Goal: Information Seeking & Learning: Check status

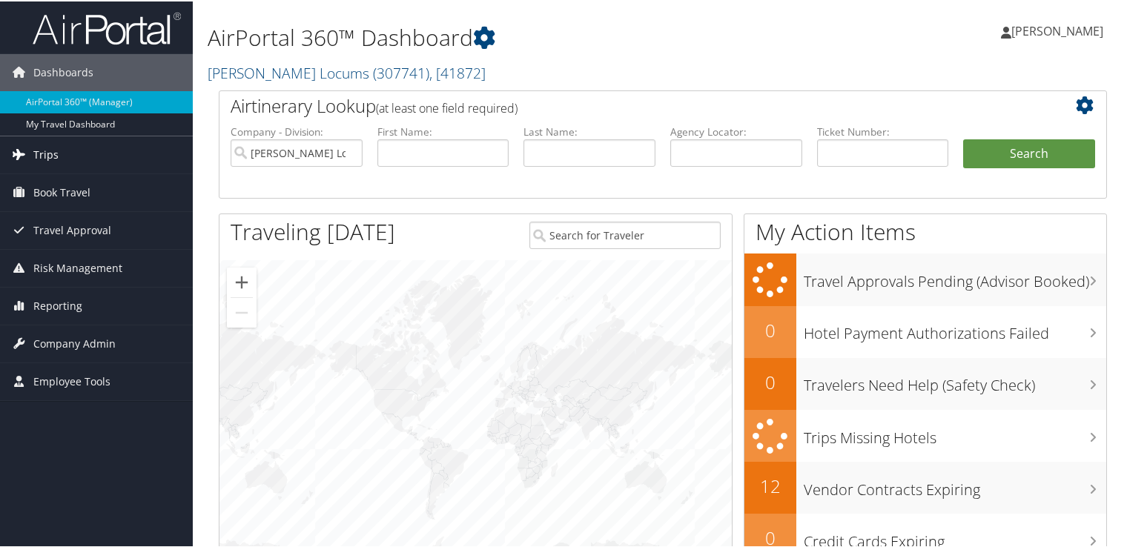
click at [90, 157] on link "Trips" at bounding box center [96, 153] width 193 height 37
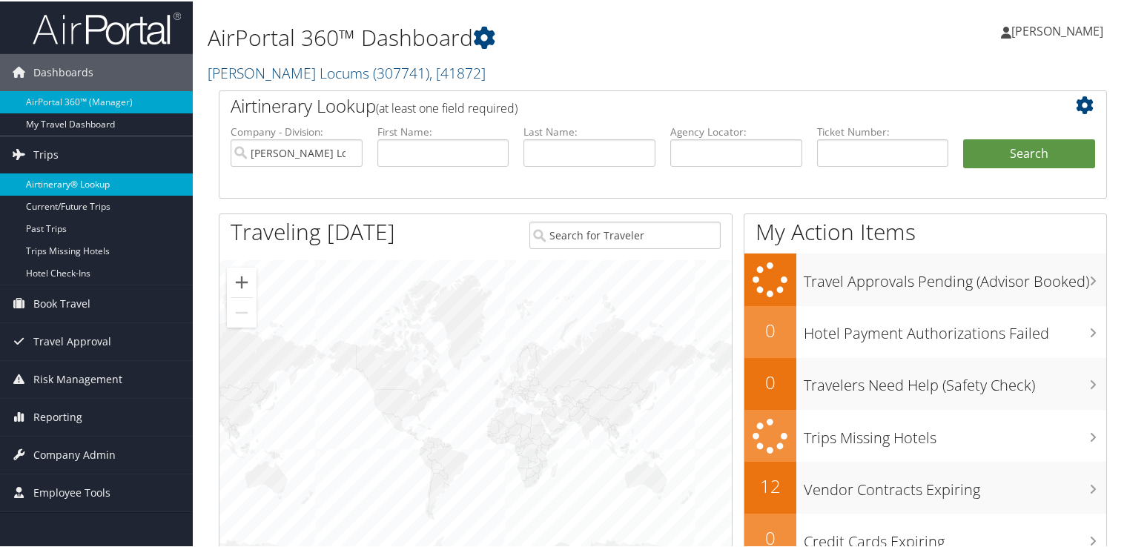
click at [106, 185] on link "Airtinerary® Lookup" at bounding box center [96, 183] width 193 height 22
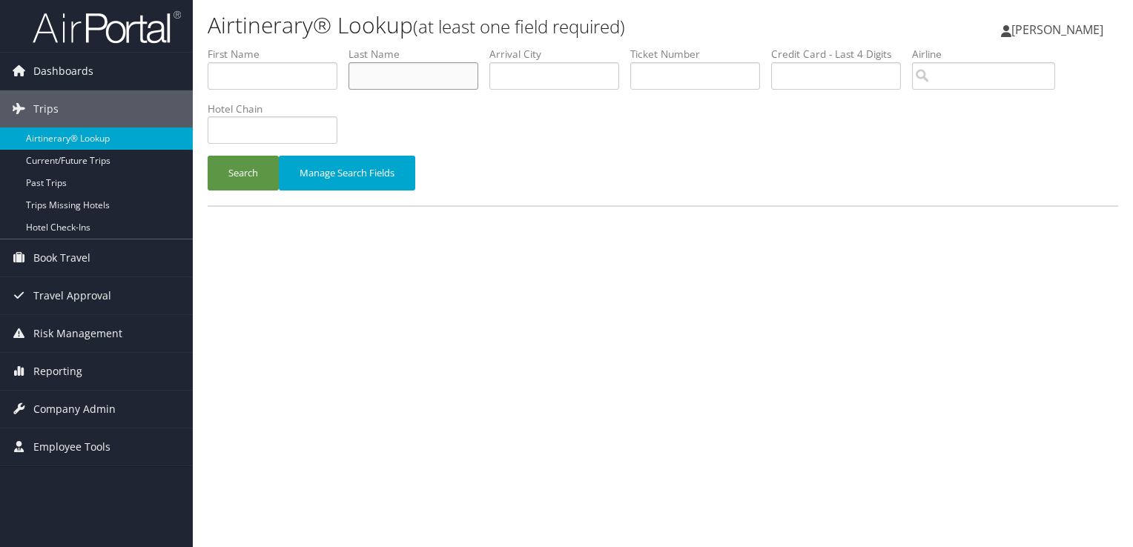
click at [397, 85] on input "text" at bounding box center [414, 75] width 130 height 27
click at [208, 156] on button "Search" at bounding box center [243, 173] width 71 height 35
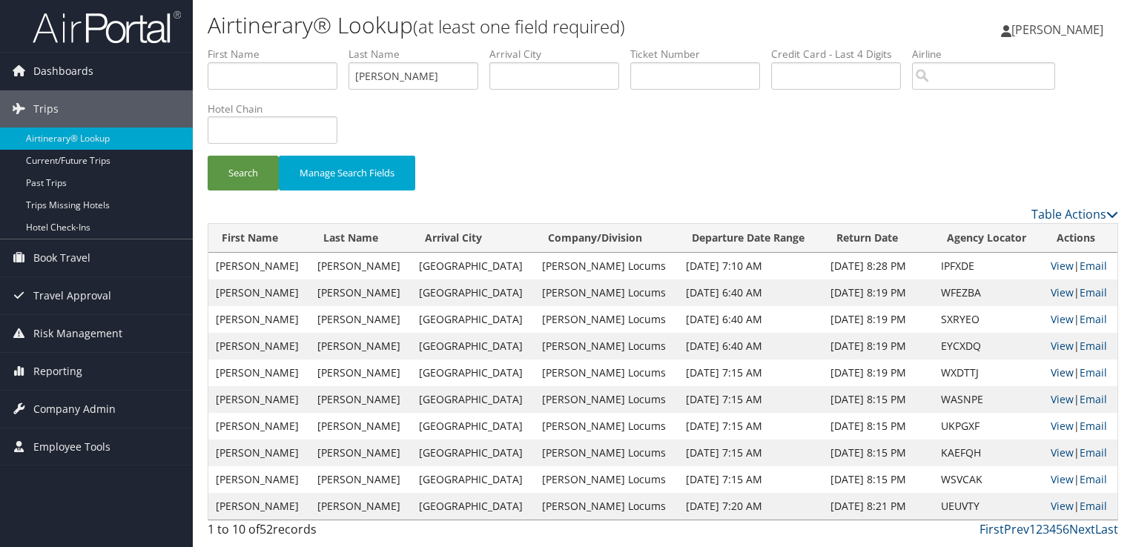
click at [1053, 372] on link "View" at bounding box center [1062, 373] width 23 height 14
click at [416, 76] on input "carter" at bounding box center [414, 75] width 130 height 27
click at [415, 76] on input "carter" at bounding box center [414, 75] width 130 height 27
click at [367, 78] on input "carter" at bounding box center [414, 75] width 130 height 27
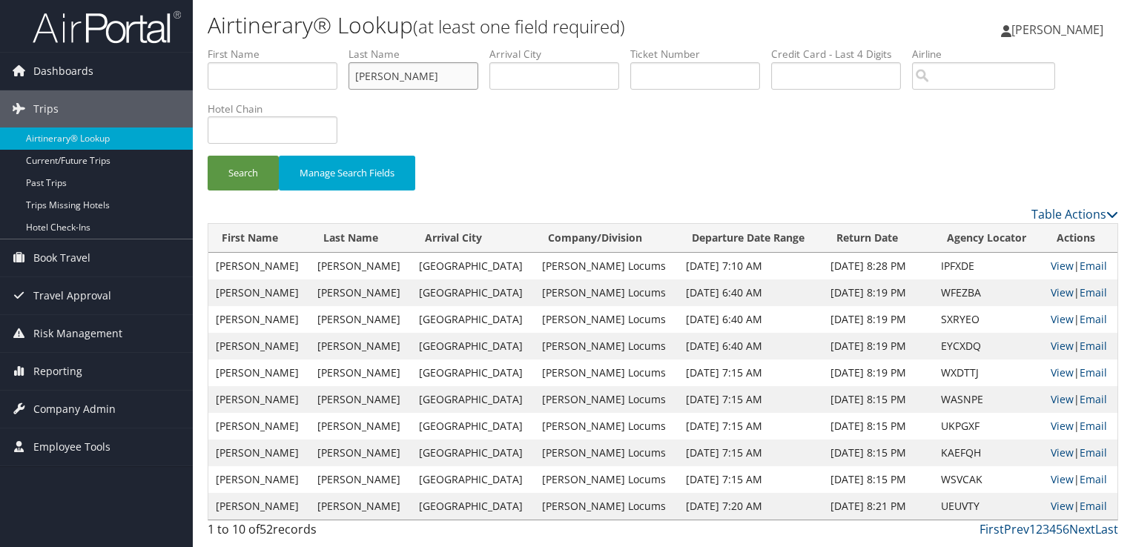
click at [208, 156] on button "Search" at bounding box center [243, 173] width 71 height 35
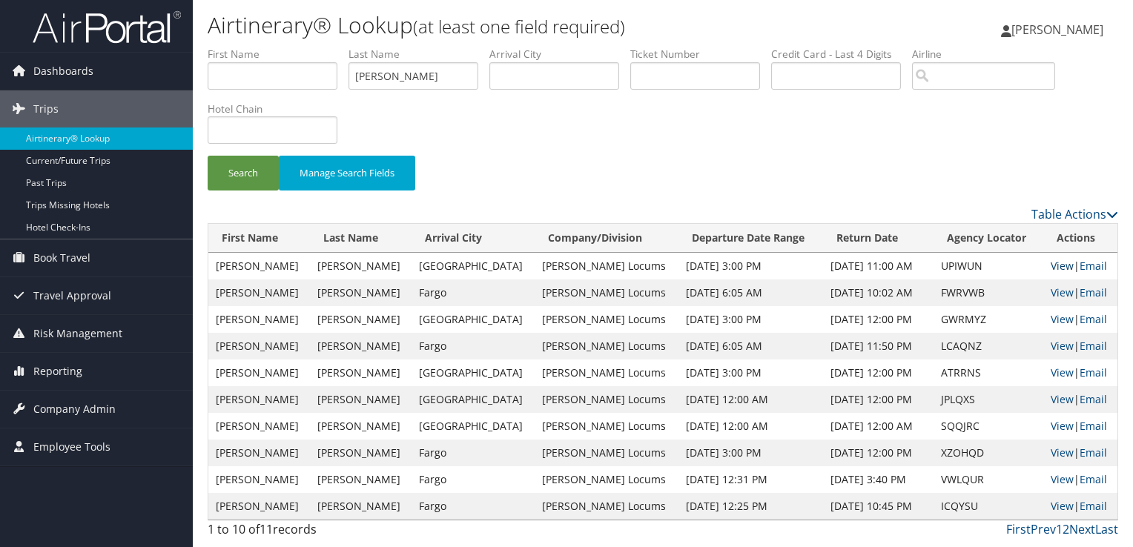
click at [1053, 261] on link "View" at bounding box center [1062, 266] width 23 height 14
click at [397, 68] on input "vaughan" at bounding box center [414, 75] width 130 height 27
click at [208, 156] on button "Search" at bounding box center [243, 173] width 71 height 35
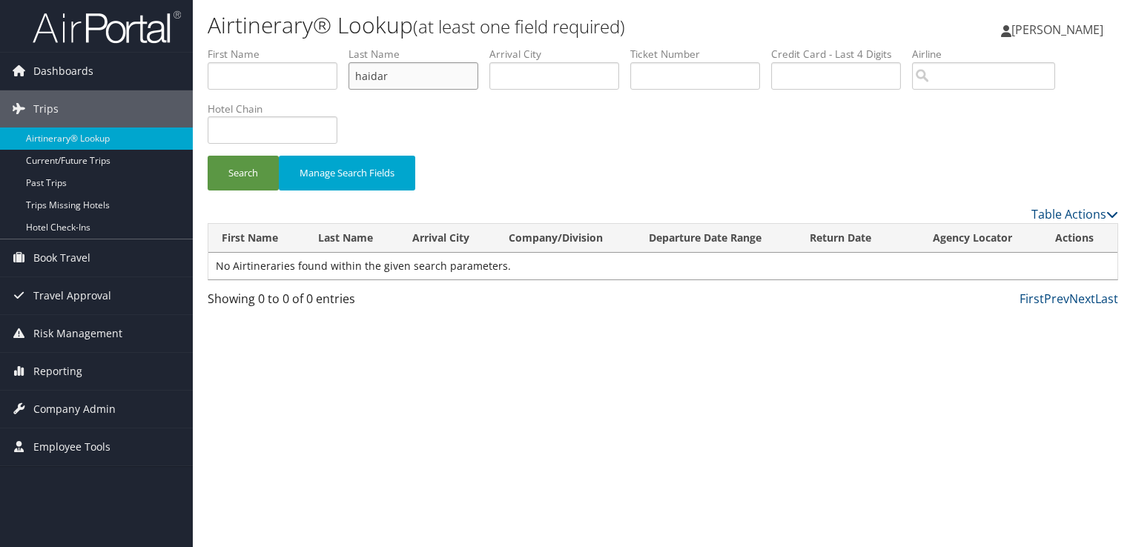
drag, startPoint x: 397, startPoint y: 67, endPoint x: 285, endPoint y: 76, distance: 112.3
click at [285, 47] on ul "First Name Last Name haidar Departure City Arrival City Company/Division Airpor…" at bounding box center [663, 47] width 911 height 0
type input "kabbani"
click at [208, 156] on button "Search" at bounding box center [243, 173] width 71 height 35
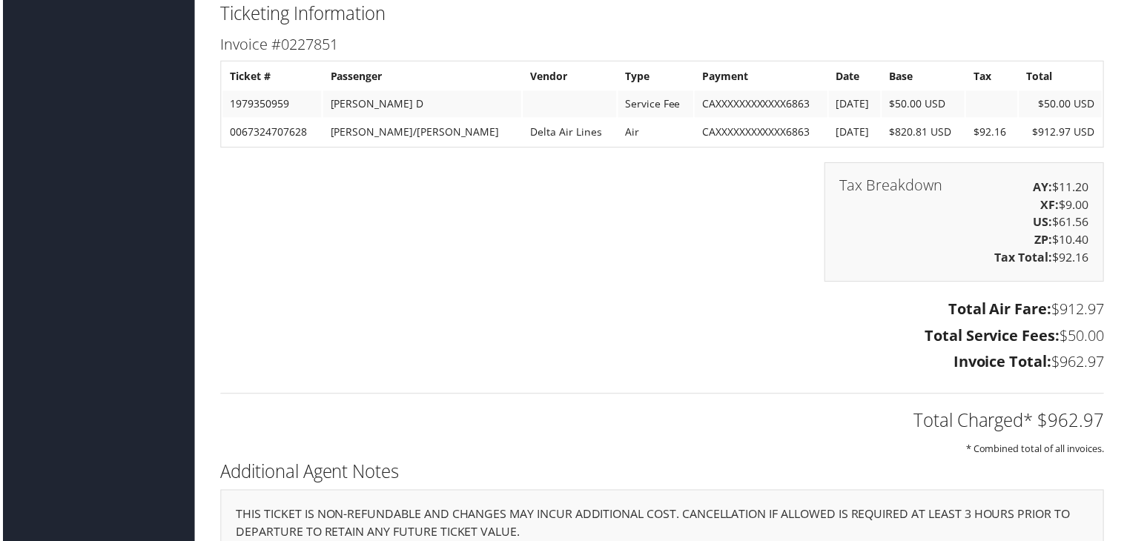
scroll to position [2193, 0]
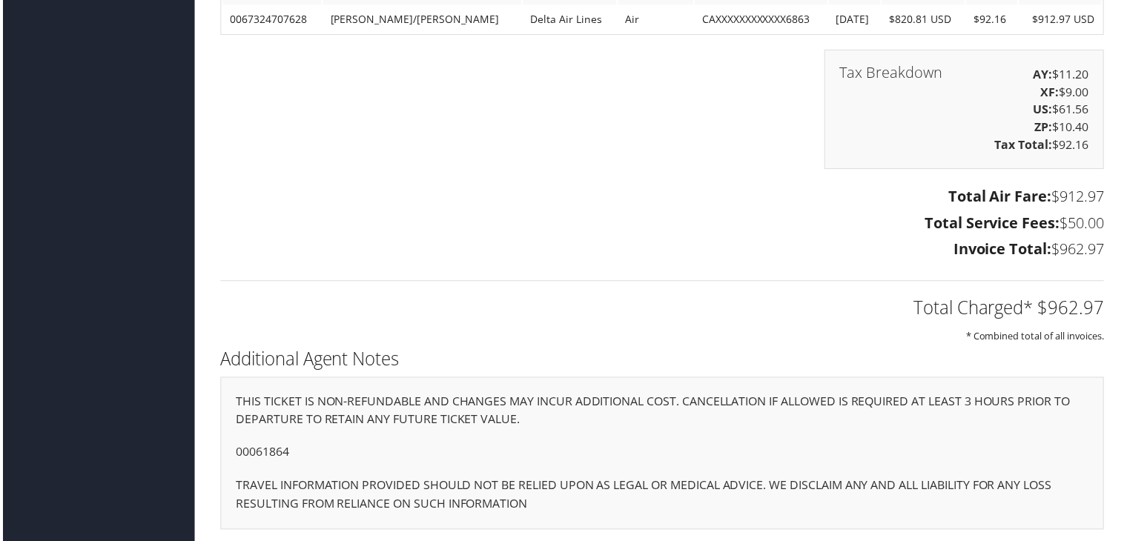
click at [251, 454] on p "00061864" at bounding box center [662, 454] width 857 height 19
copy p "00061864"
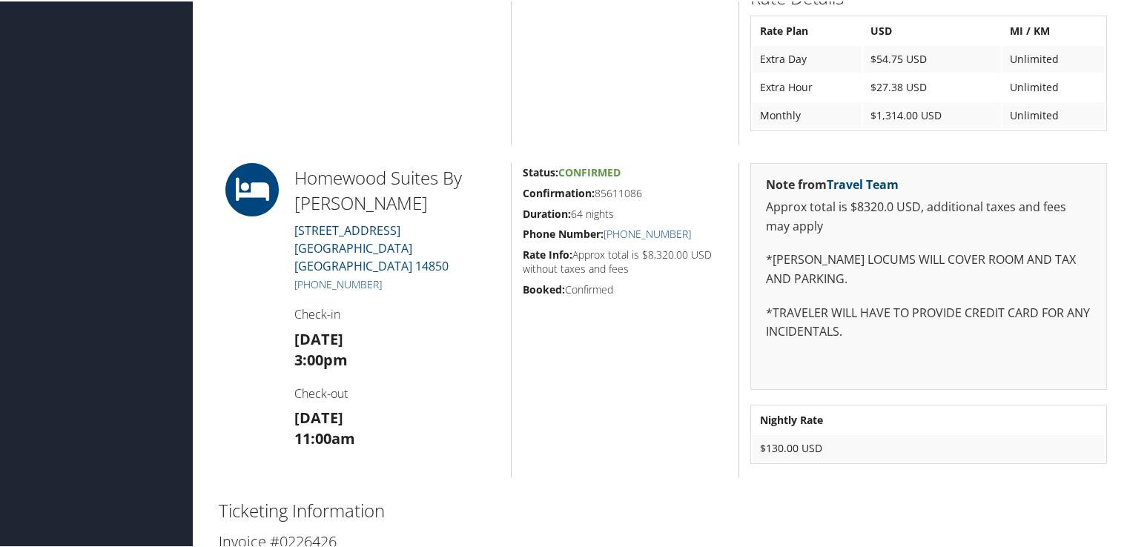
scroll to position [1129, 0]
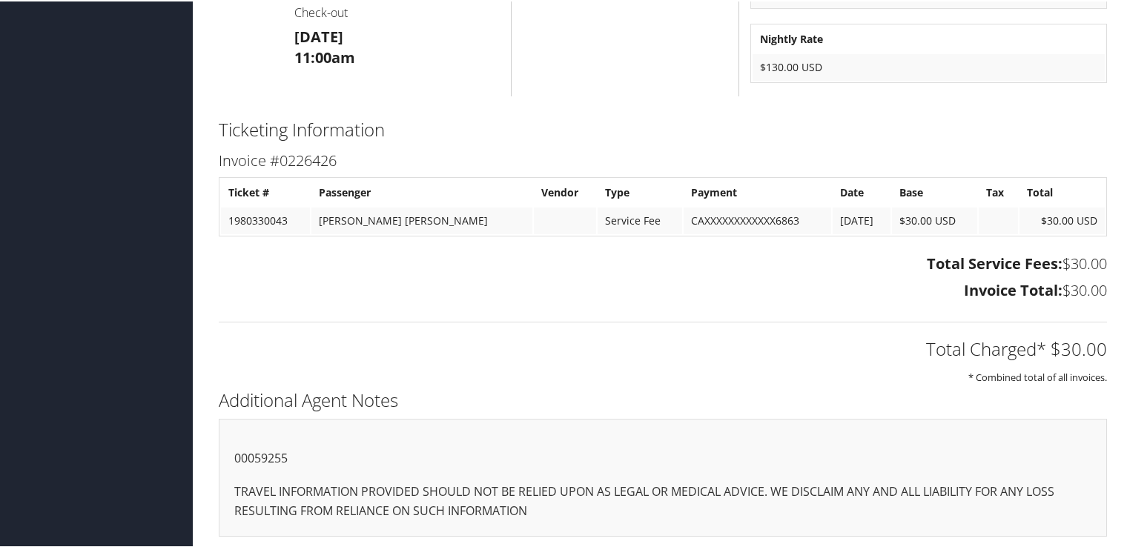
click at [281, 455] on p "00059255" at bounding box center [662, 457] width 857 height 19
copy p "00059255"
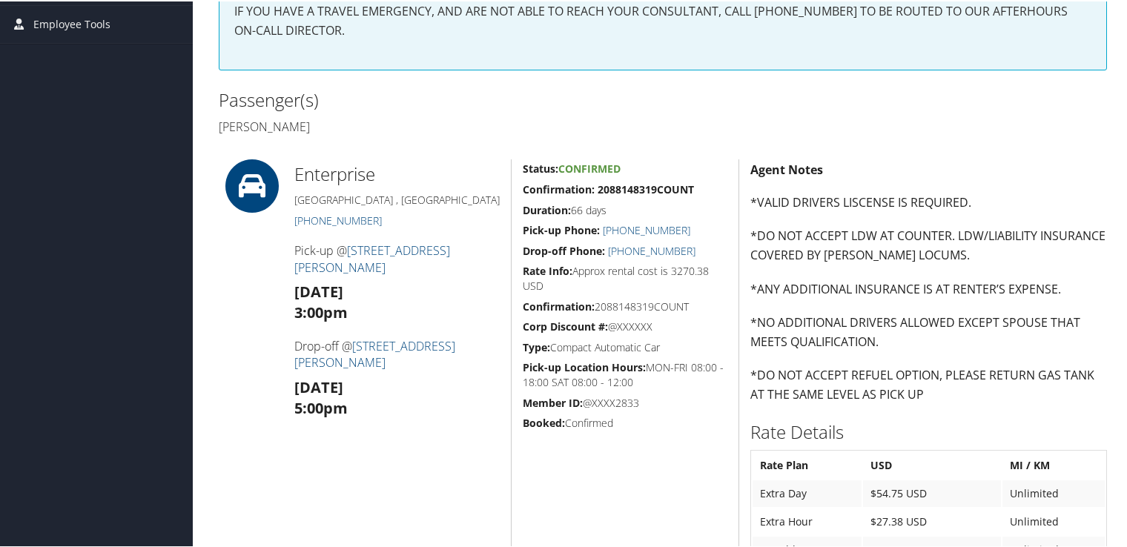
scroll to position [0, 0]
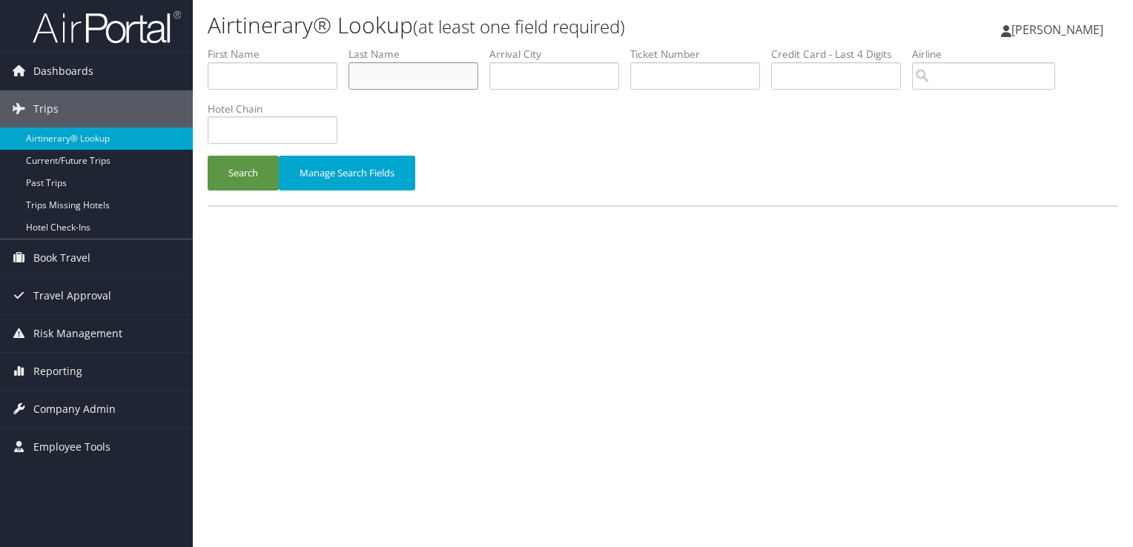
click at [404, 73] on input "text" at bounding box center [414, 75] width 130 height 27
click at [208, 156] on button "Search" at bounding box center [243, 173] width 71 height 35
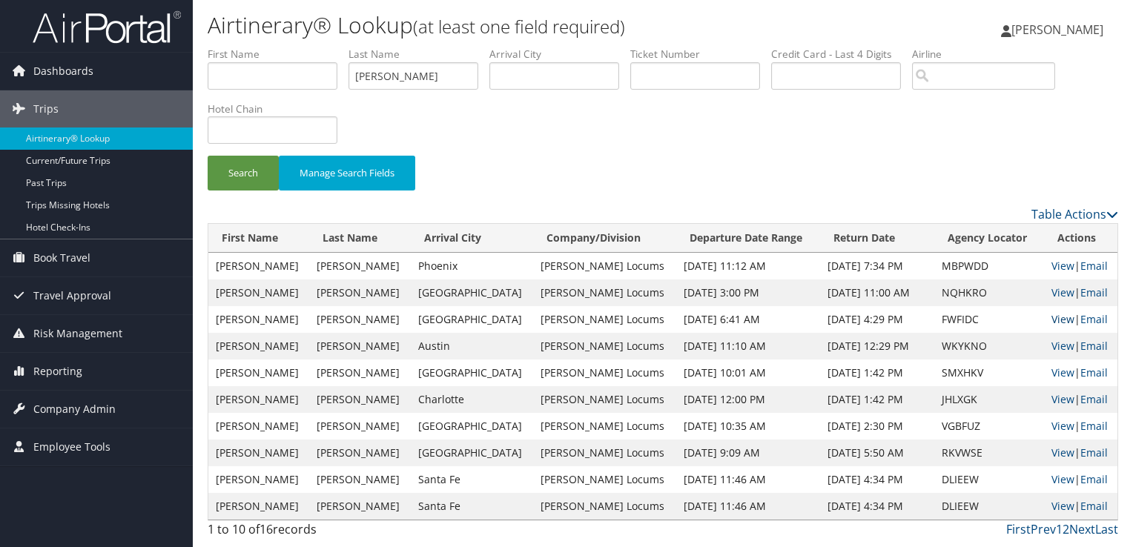
click at [1052, 317] on link "View" at bounding box center [1063, 319] width 23 height 14
click at [376, 75] on input "CIHLAR" at bounding box center [414, 75] width 130 height 27
click at [208, 156] on button "Search" at bounding box center [243, 173] width 71 height 35
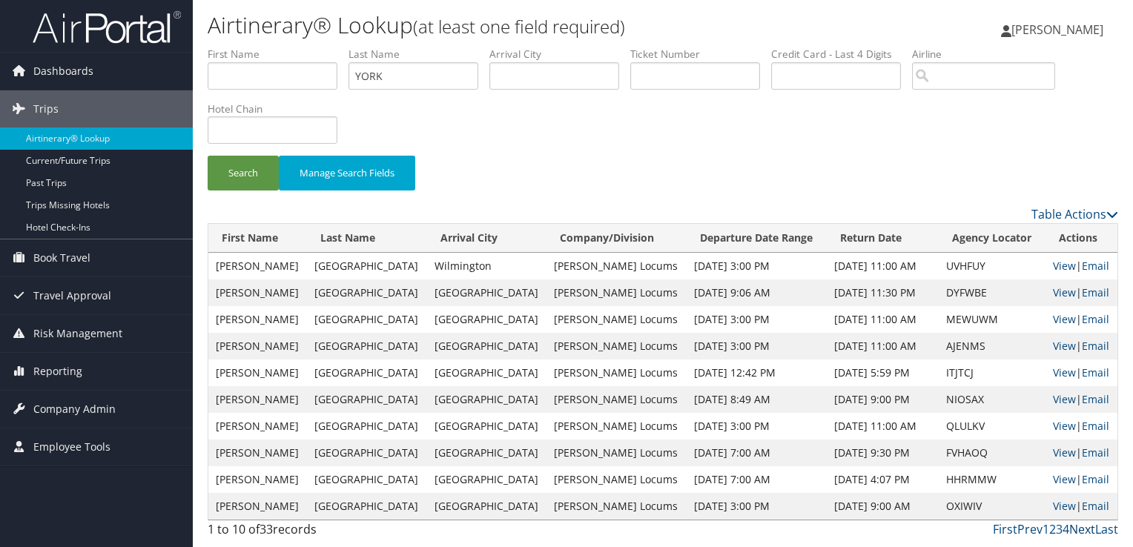
click at [1078, 530] on link "Next" at bounding box center [1083, 529] width 26 height 16
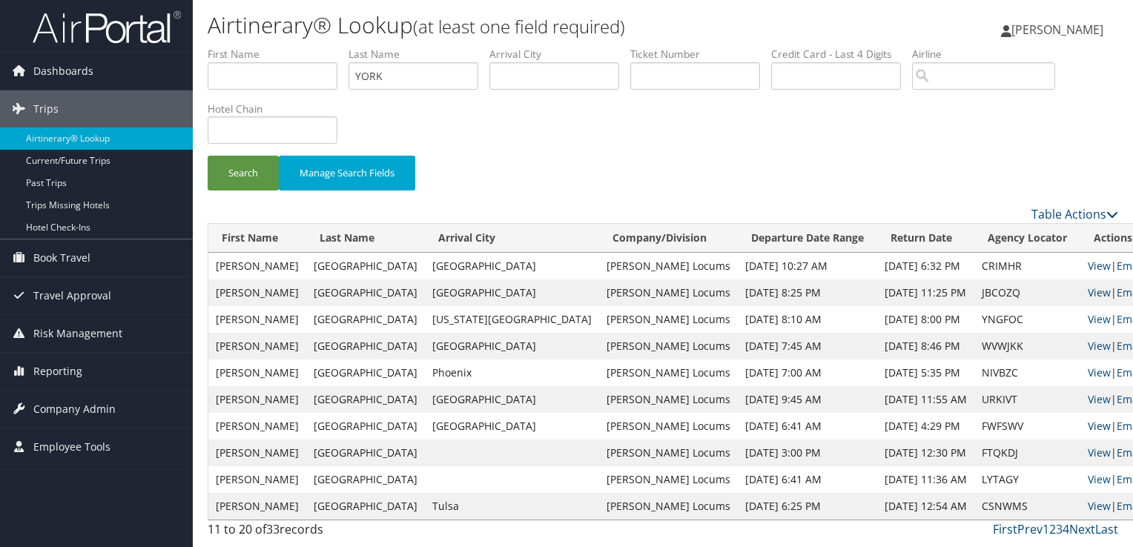
click at [1088, 429] on link "View" at bounding box center [1099, 426] width 23 height 14
click at [363, 79] on input "YORK" at bounding box center [414, 75] width 130 height 27
type input "carter"
click at [208, 156] on button "Search" at bounding box center [243, 173] width 71 height 35
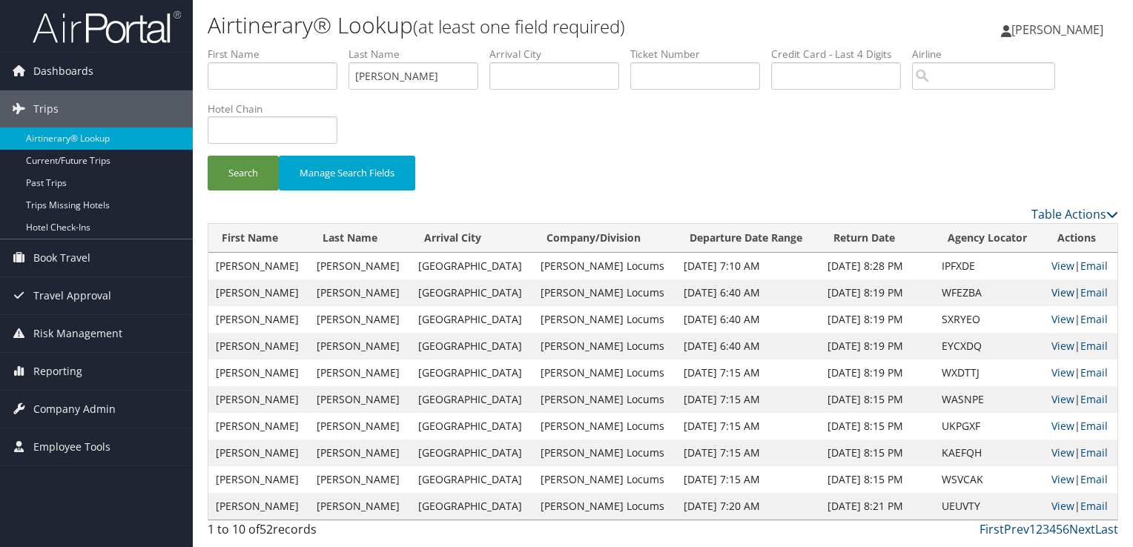
click at [1052, 287] on link "View" at bounding box center [1063, 293] width 23 height 14
click at [1054, 369] on link "View" at bounding box center [1063, 373] width 23 height 14
click at [1074, 530] on link "Next" at bounding box center [1083, 529] width 26 height 16
click at [380, 79] on input "carter" at bounding box center [414, 75] width 130 height 27
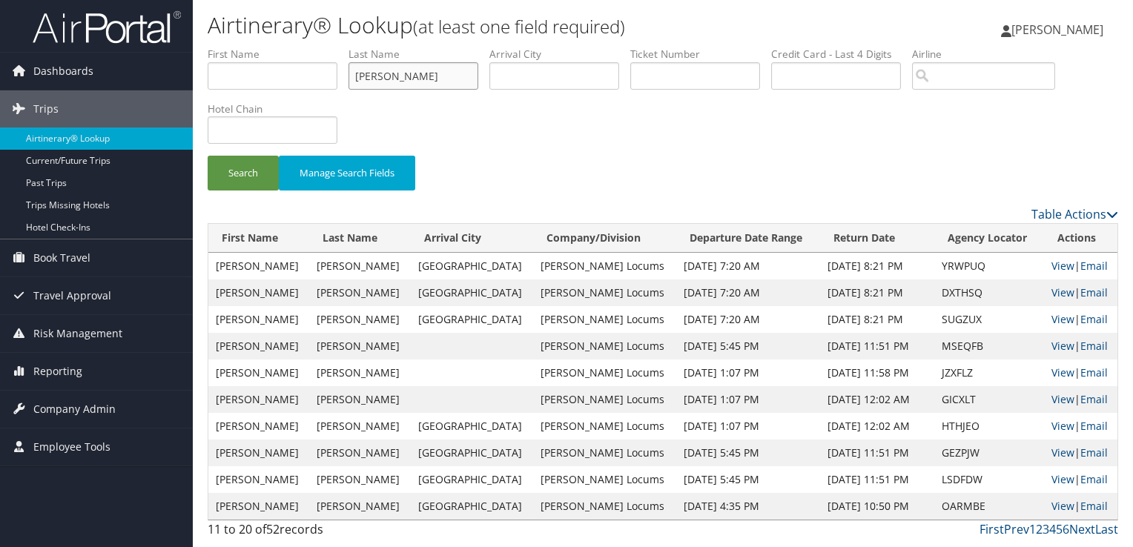
click at [208, 156] on button "Search" at bounding box center [243, 173] width 71 height 35
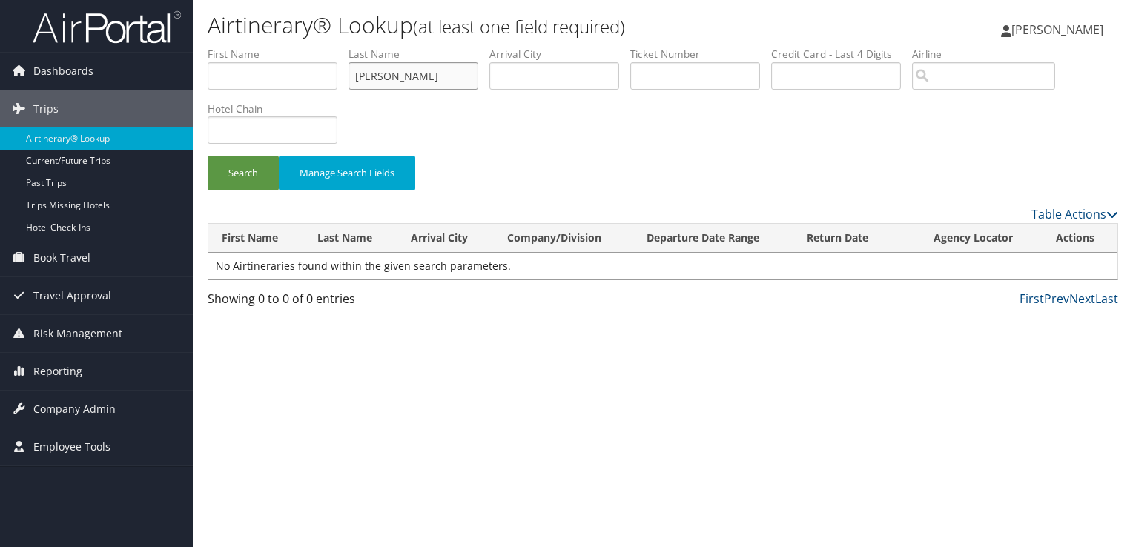
click at [208, 156] on button "Search" at bounding box center [243, 173] width 71 height 35
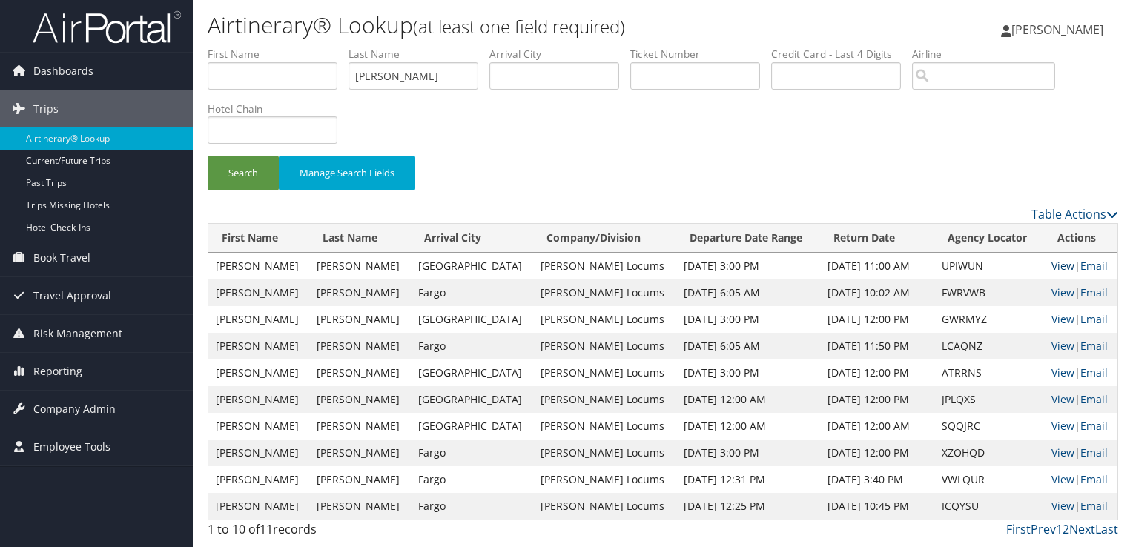
click at [1052, 261] on link "View" at bounding box center [1063, 266] width 23 height 14
click at [383, 79] on input "vaughan" at bounding box center [414, 75] width 130 height 27
click at [208, 156] on button "Search" at bounding box center [243, 173] width 71 height 35
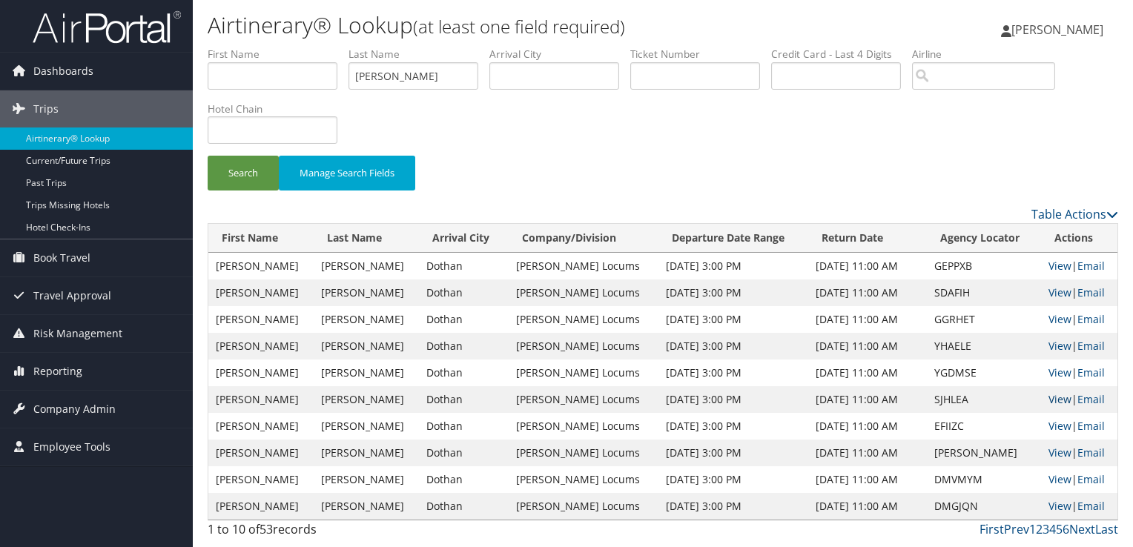
click at [1056, 400] on link "View" at bounding box center [1060, 399] width 23 height 14
click at [460, 79] on input "critides" at bounding box center [414, 75] width 130 height 27
paste input "Chanvitayapong"
click at [208, 156] on button "Search" at bounding box center [243, 173] width 71 height 35
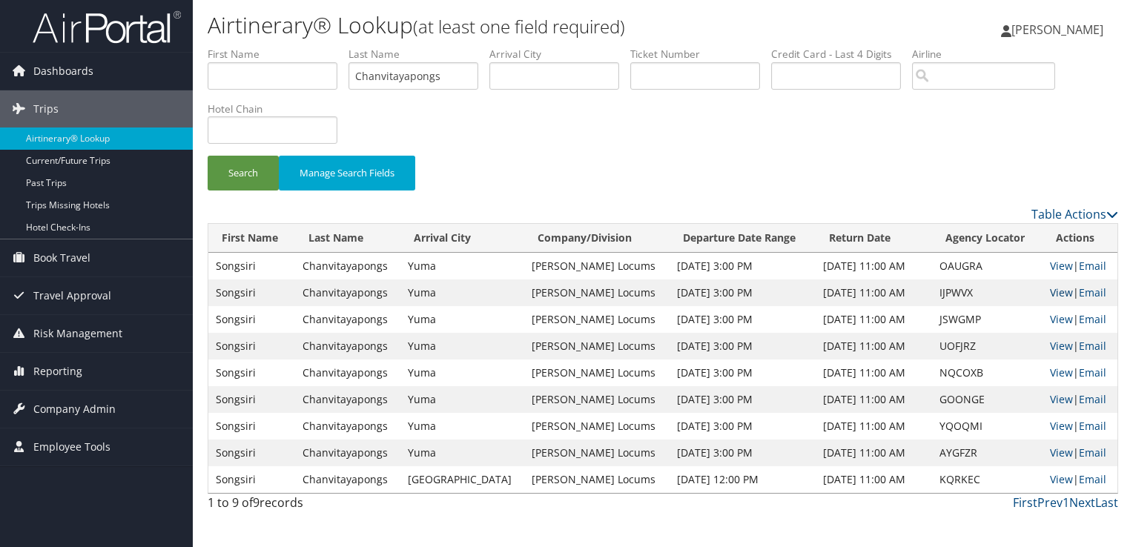
click at [1064, 290] on link "View" at bounding box center [1061, 293] width 23 height 14
click at [438, 64] on input "Chanvitayapongs" at bounding box center [414, 75] width 130 height 27
click at [421, 82] on input "Chanvitayapongs" at bounding box center [414, 75] width 130 height 27
click at [208, 156] on button "Search" at bounding box center [243, 173] width 71 height 35
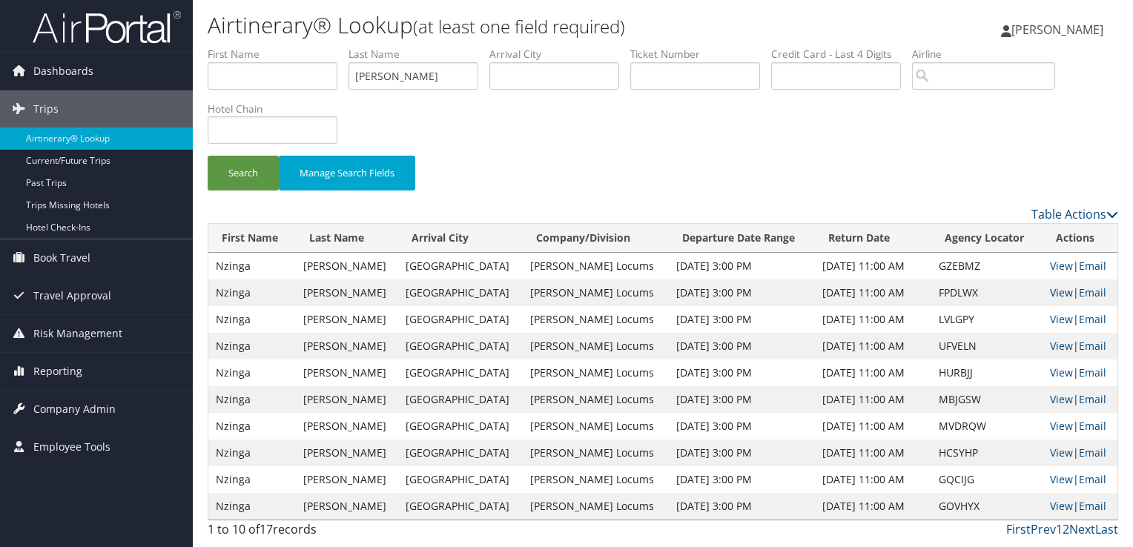
click at [1056, 289] on link "View" at bounding box center [1061, 293] width 23 height 14
click at [396, 83] on input "robertson" at bounding box center [414, 75] width 130 height 27
click at [208, 156] on button "Search" at bounding box center [243, 173] width 71 height 35
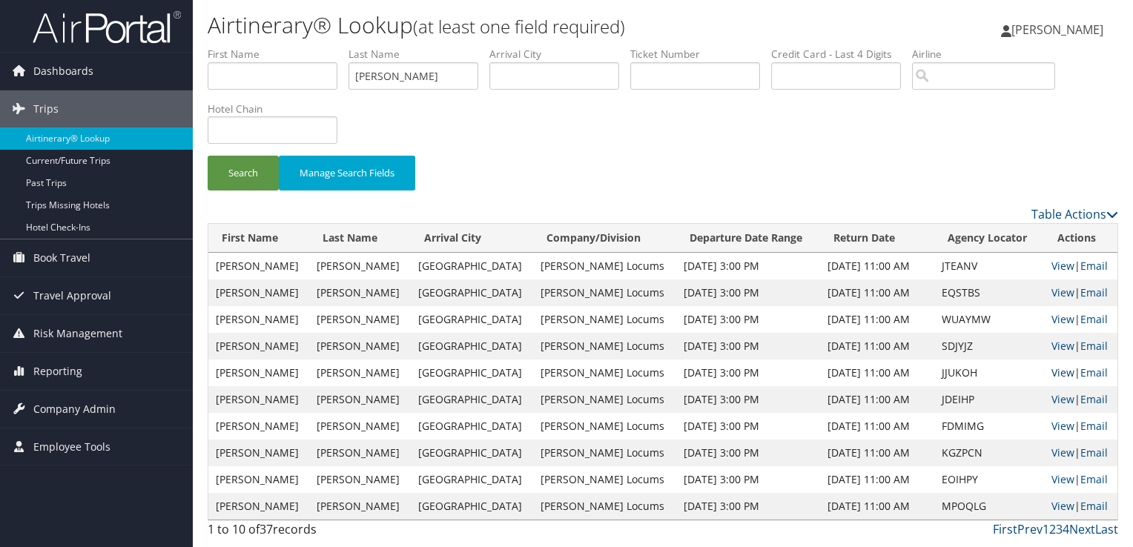
click at [1056, 369] on link "View" at bounding box center [1063, 373] width 23 height 14
click at [375, 73] on input "escoto" at bounding box center [414, 75] width 130 height 27
click at [208, 156] on button "Search" at bounding box center [243, 173] width 71 height 35
click at [1054, 265] on link "View" at bounding box center [1063, 266] width 23 height 14
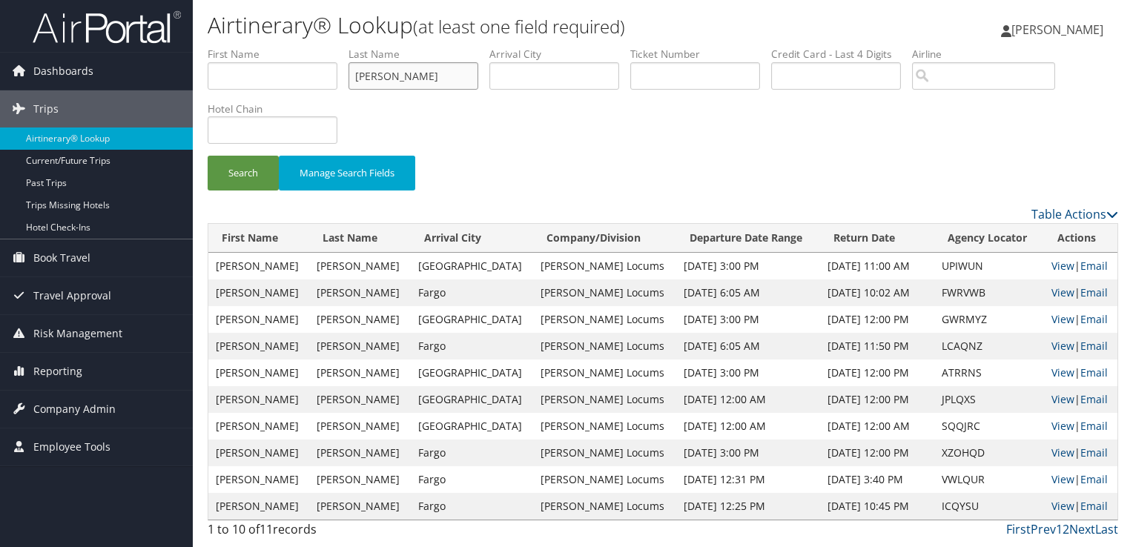
click at [379, 72] on input "vaughan" at bounding box center [414, 75] width 130 height 27
type input "CARTER"
click at [208, 156] on button "Search" at bounding box center [243, 173] width 71 height 35
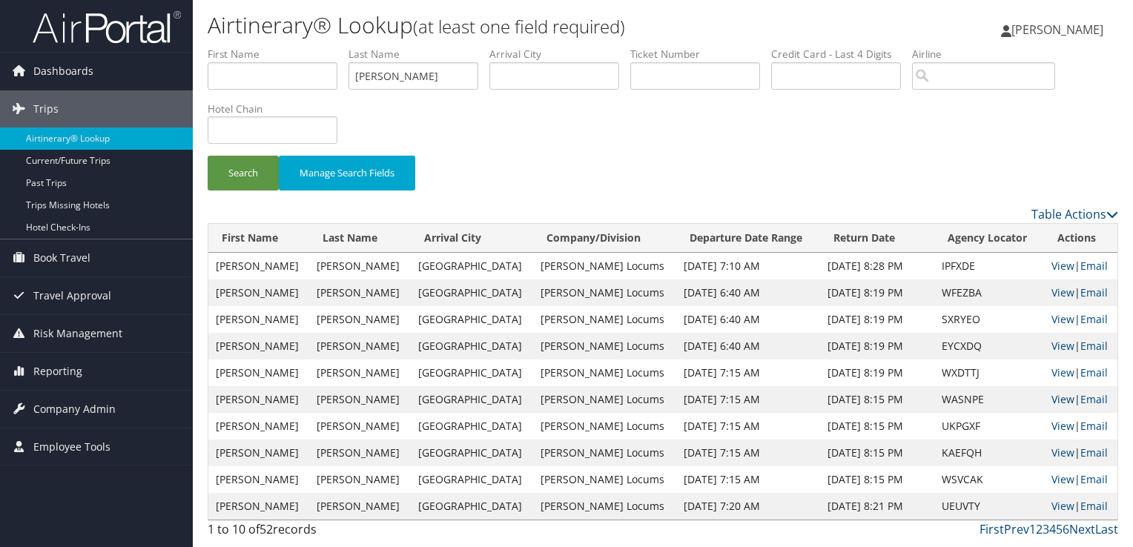
click at [1057, 393] on link "View" at bounding box center [1063, 399] width 23 height 14
click at [1052, 426] on link "View" at bounding box center [1063, 426] width 23 height 14
click at [1052, 341] on link "View" at bounding box center [1063, 346] width 23 height 14
drag, startPoint x: 409, startPoint y: 82, endPoint x: 246, endPoint y: 85, distance: 164.0
click at [246, 47] on ul "First Name Last Name CARTER Departure City Arrival City Company/Division Airpor…" at bounding box center [663, 47] width 911 height 0
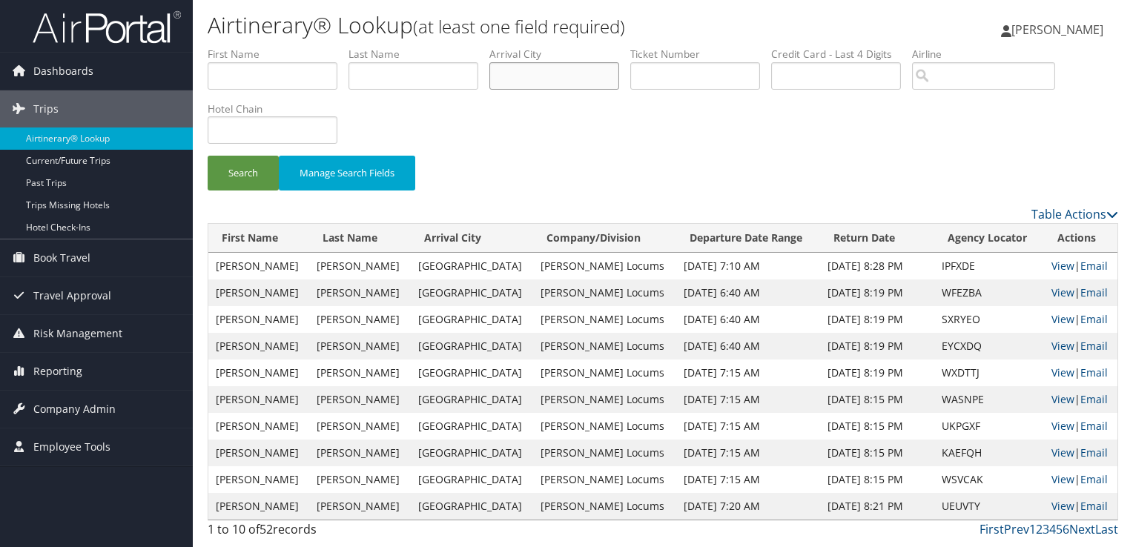
click at [522, 85] on input "text" at bounding box center [555, 75] width 130 height 27
type input "fort wayne"
click at [208, 156] on button "Search" at bounding box center [243, 173] width 71 height 35
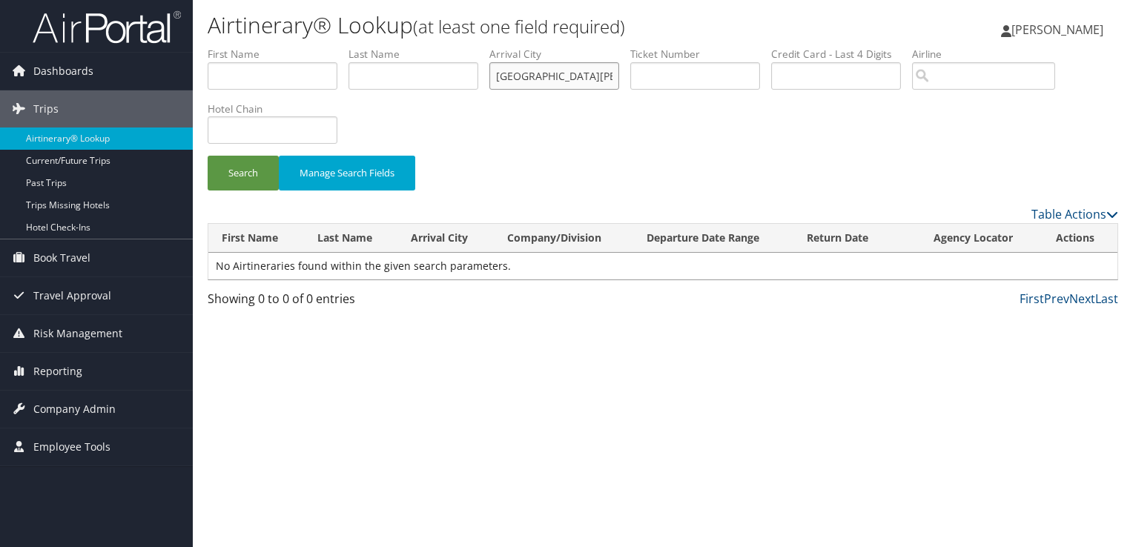
drag, startPoint x: 561, startPoint y: 73, endPoint x: 451, endPoint y: 74, distance: 109.8
click at [451, 47] on ul "First Name Last Name Departure City Arrival City fort wayne Company/Division Ai…" at bounding box center [663, 47] width 911 height 0
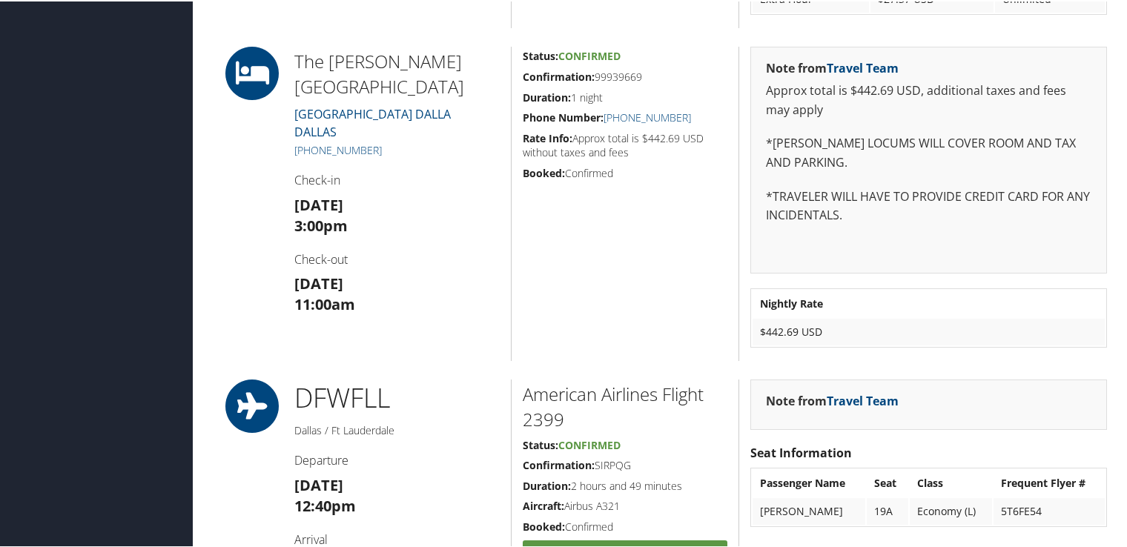
scroll to position [1056, 0]
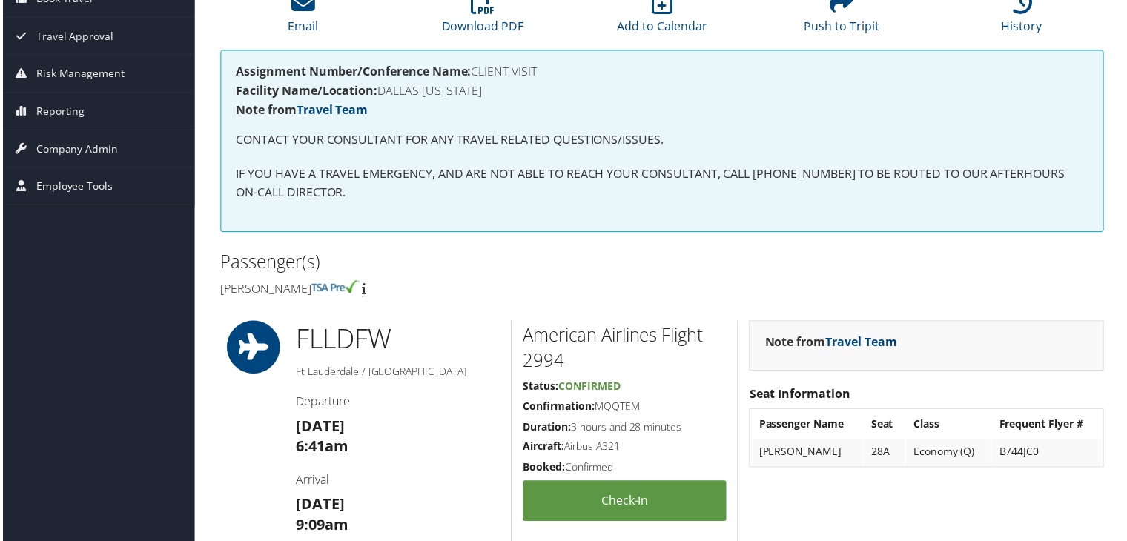
scroll to position [297, 0]
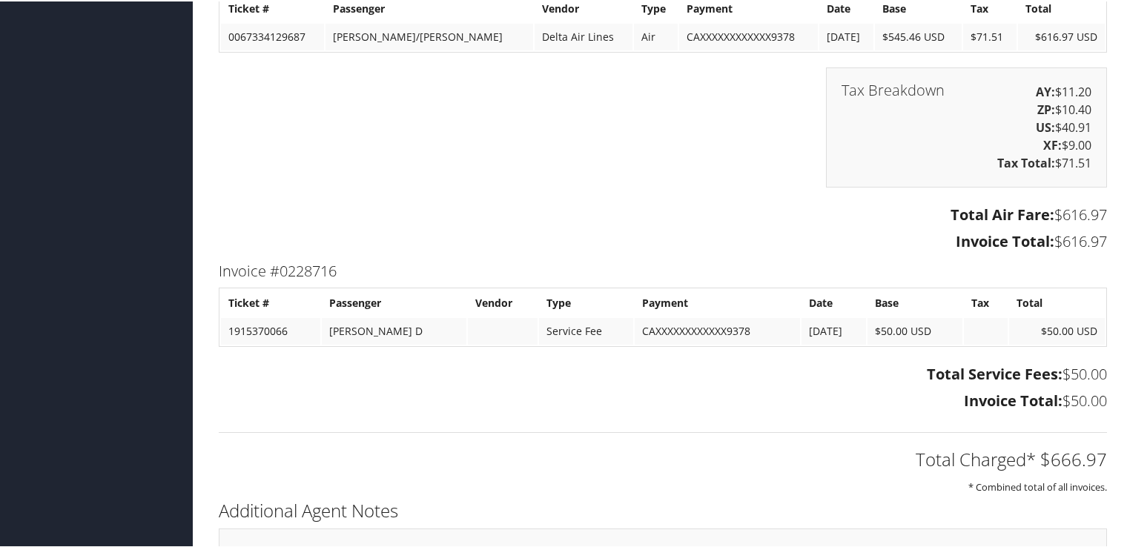
scroll to position [1925, 0]
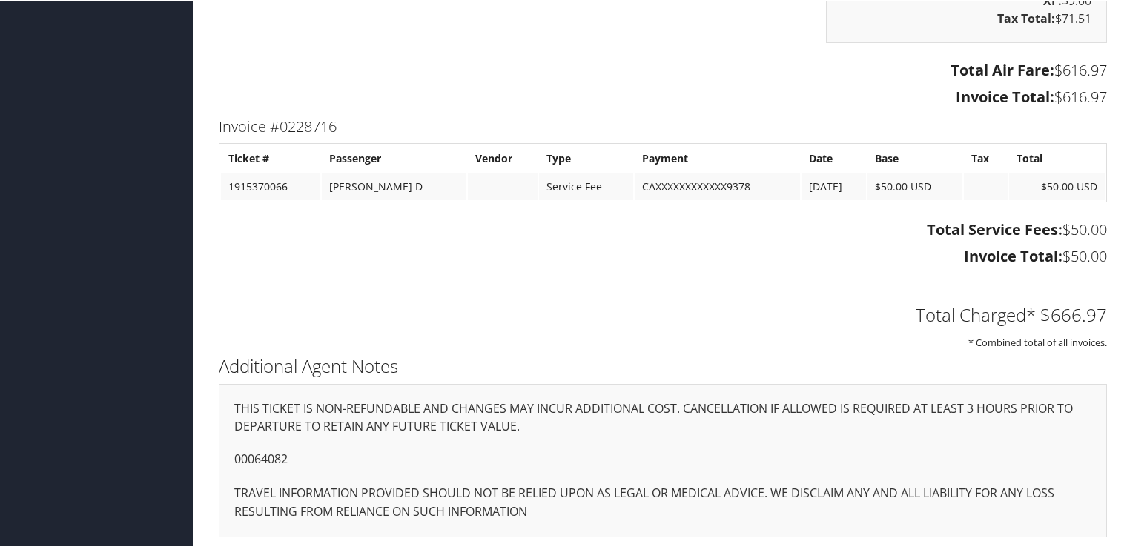
click at [273, 453] on p "00064082" at bounding box center [662, 458] width 857 height 19
copy p "00064082"
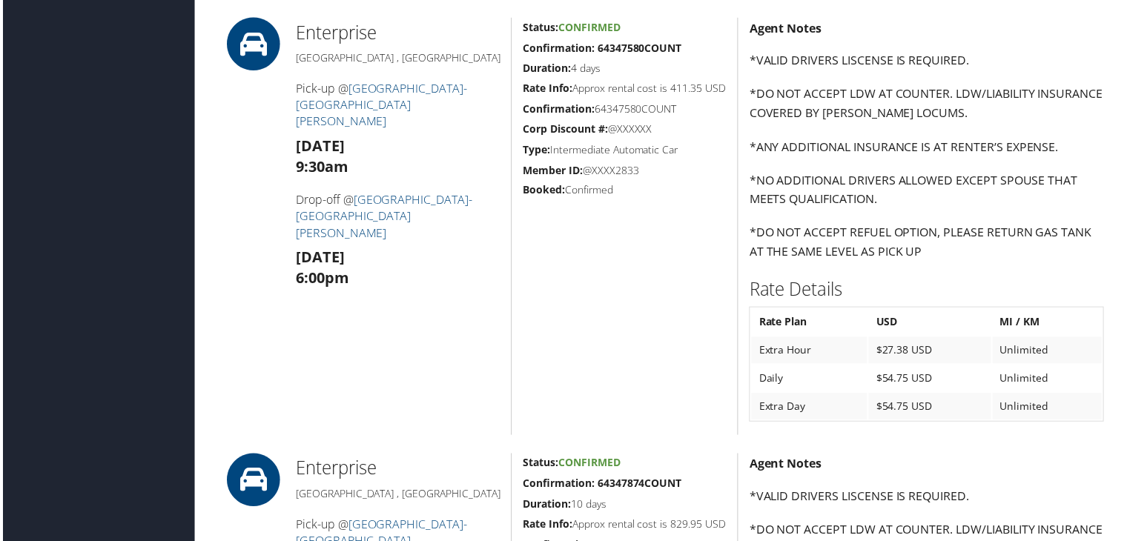
scroll to position [635, 0]
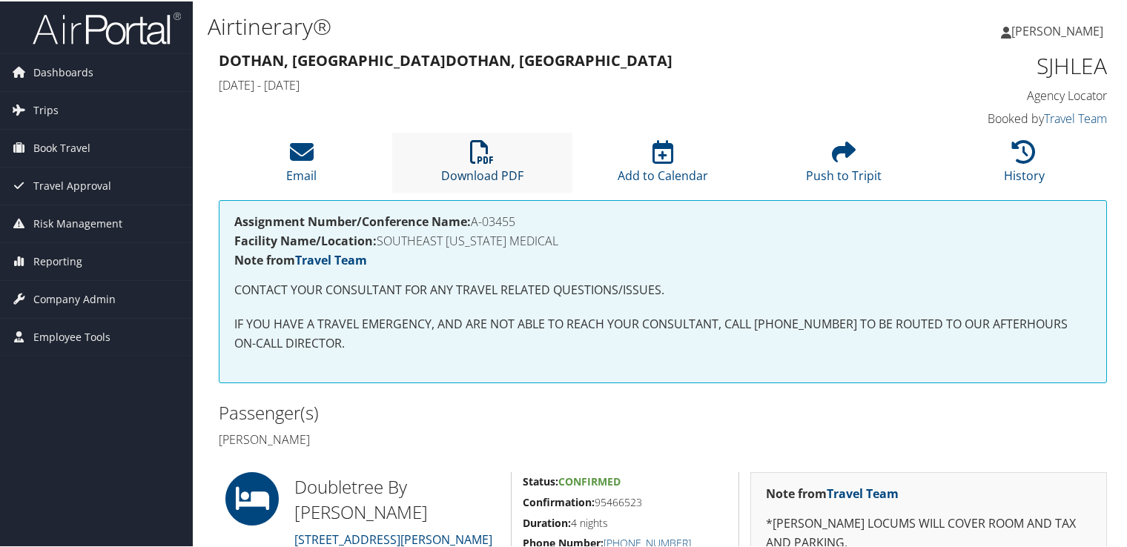
click at [482, 159] on icon at bounding box center [482, 151] width 24 height 24
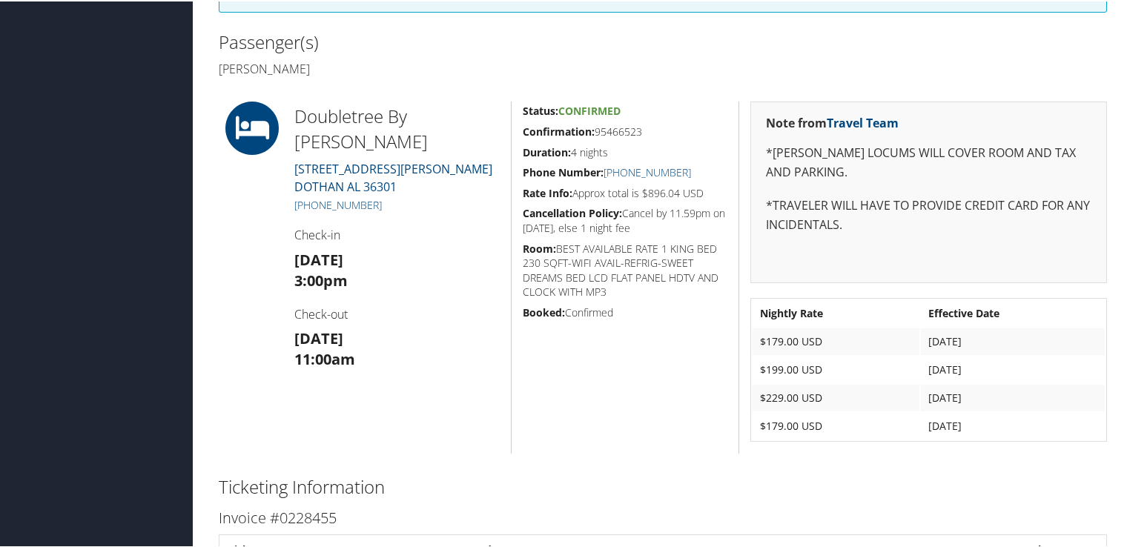
scroll to position [728, 0]
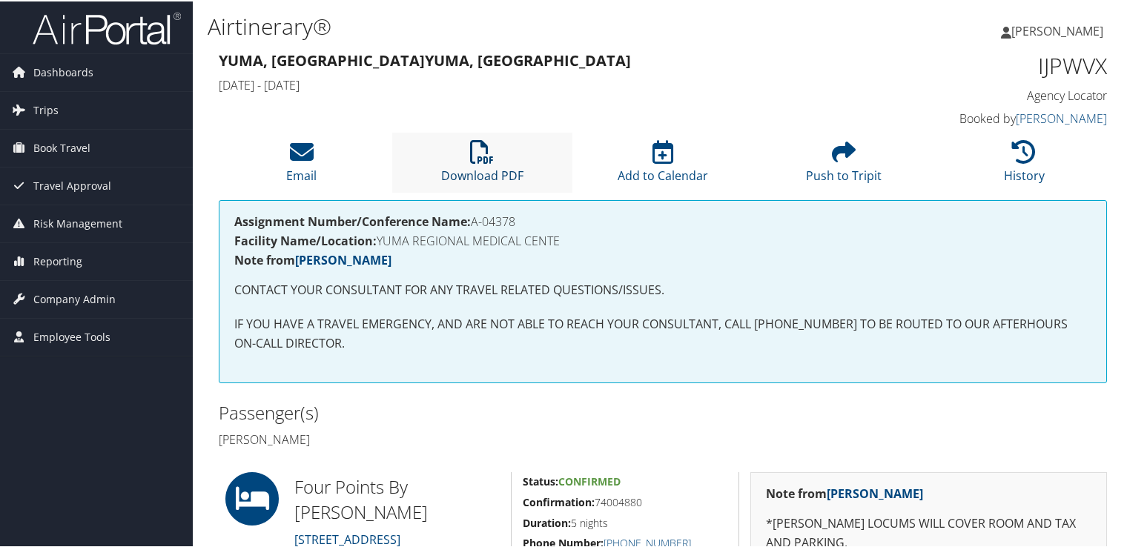
click at [492, 162] on icon at bounding box center [482, 151] width 24 height 24
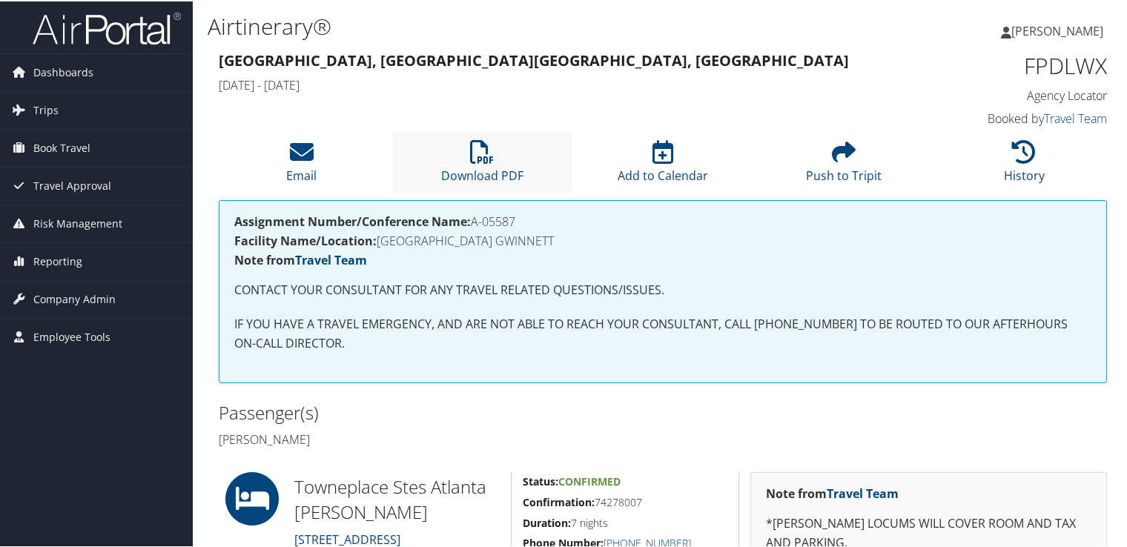
click at [494, 162] on li "Download PDF" at bounding box center [482, 161] width 181 height 60
click at [479, 156] on icon at bounding box center [482, 151] width 24 height 24
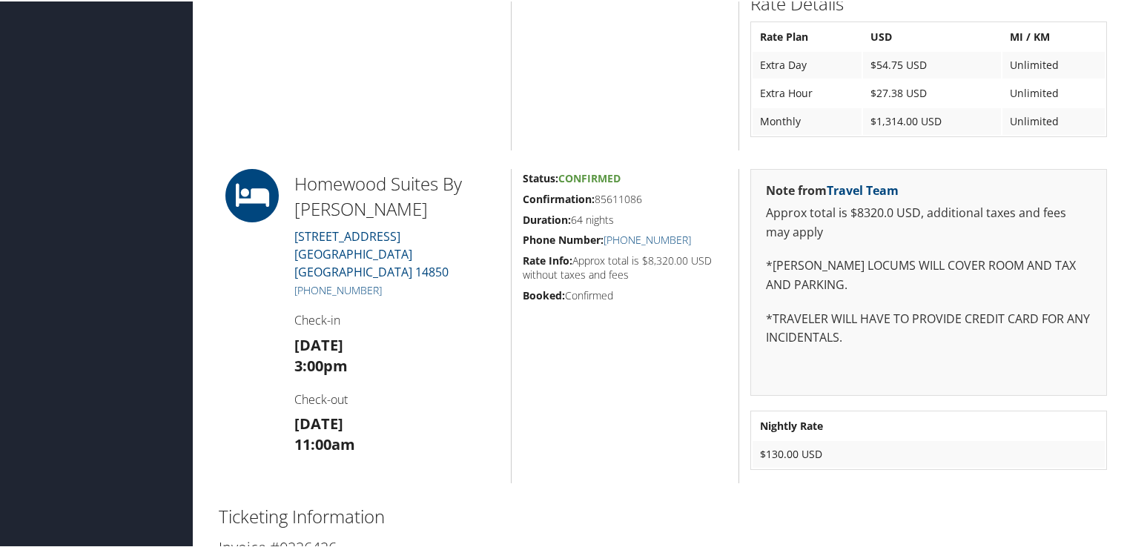
scroll to position [593, 0]
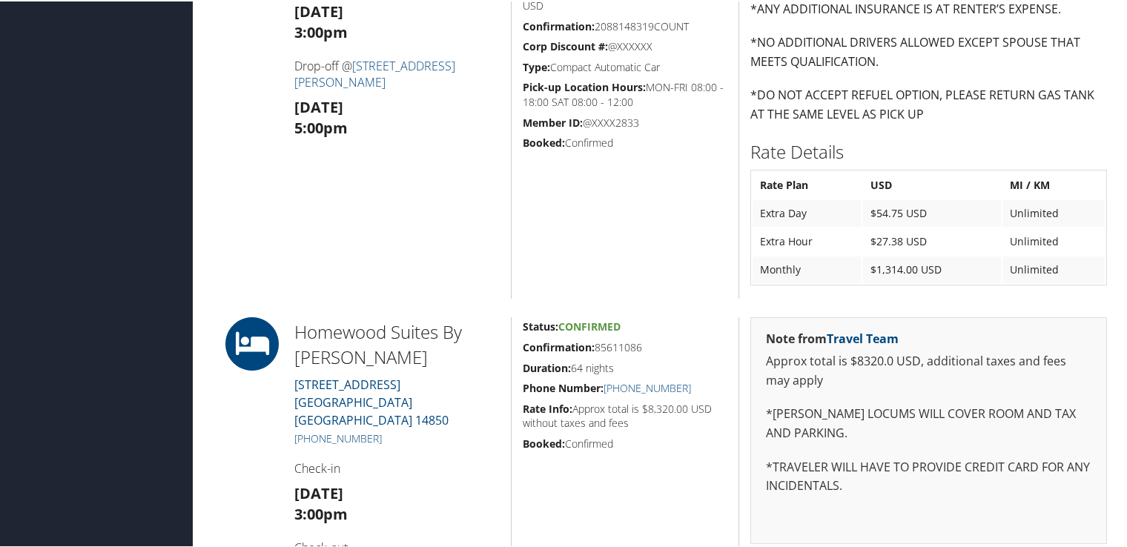
click at [513, 218] on div "Status: Confirmed Confirmation: 2088148319COUNT Duration: 66 days Pick-up Phone…" at bounding box center [625, 88] width 228 height 420
click at [358, 430] on link "(607) 266-0000" at bounding box center [338, 437] width 88 height 14
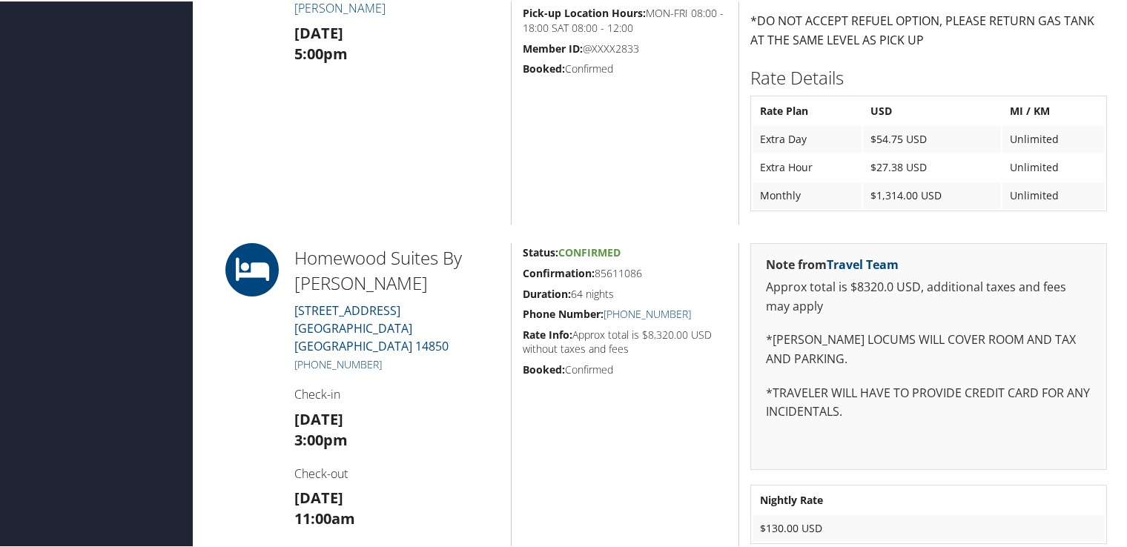
click at [484, 134] on div "Enterprise Wilmington , NC (910) 772-1560 Pick-up @ 1930 Castle Hayne RD Wed 25…" at bounding box center [397, 13] width 228 height 420
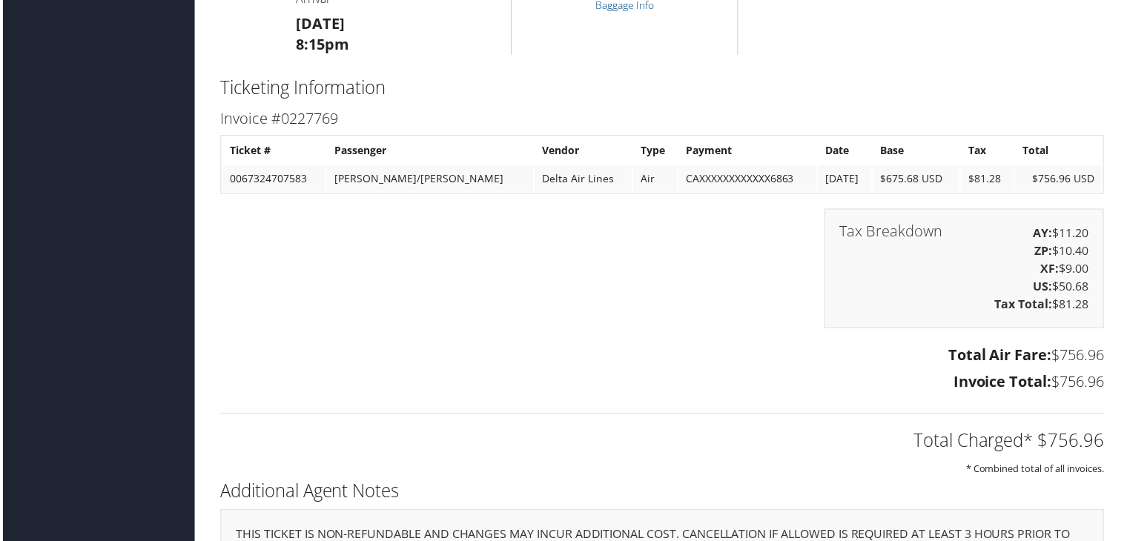
scroll to position [1700, 0]
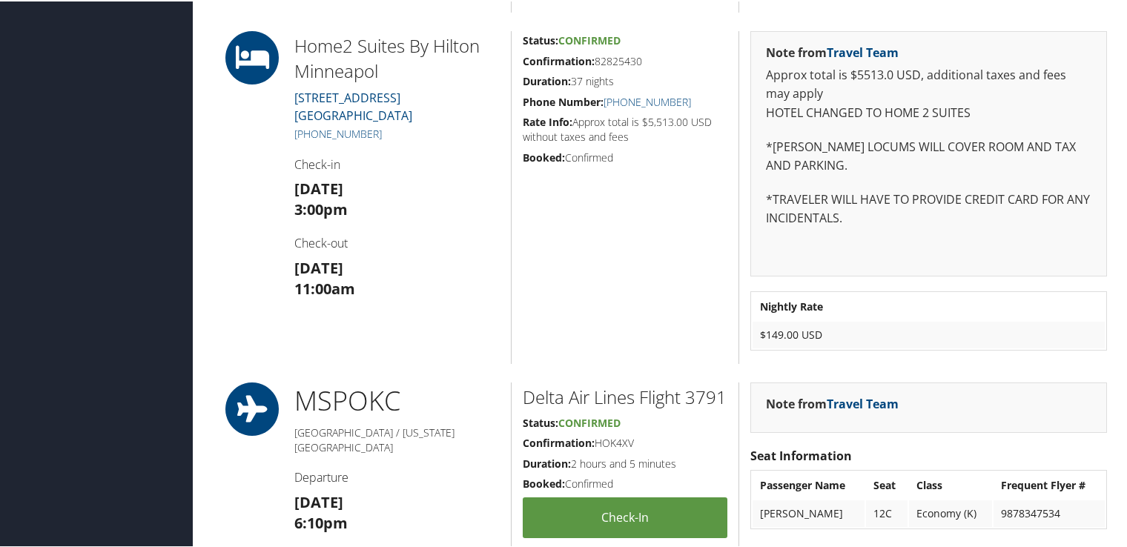
scroll to position [1081, 0]
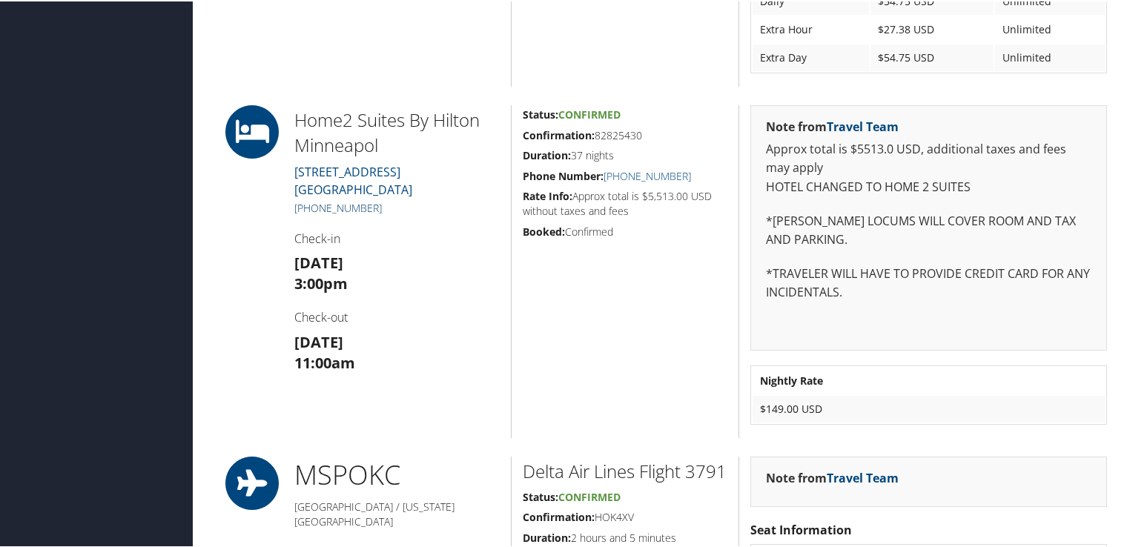
click at [344, 207] on link "[PHONE_NUMBER]" at bounding box center [338, 207] width 88 height 14
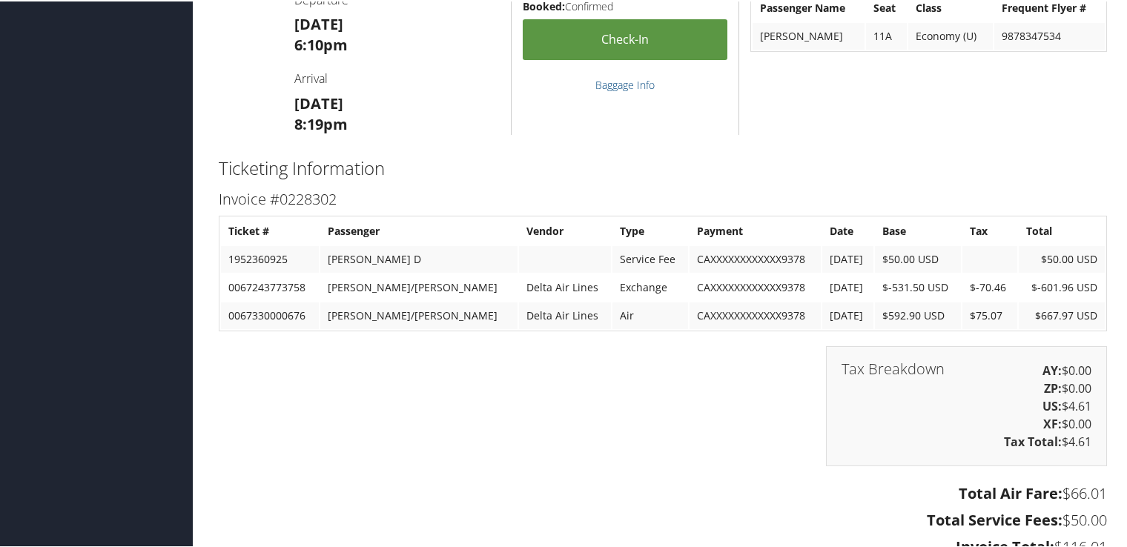
scroll to position [1801, 0]
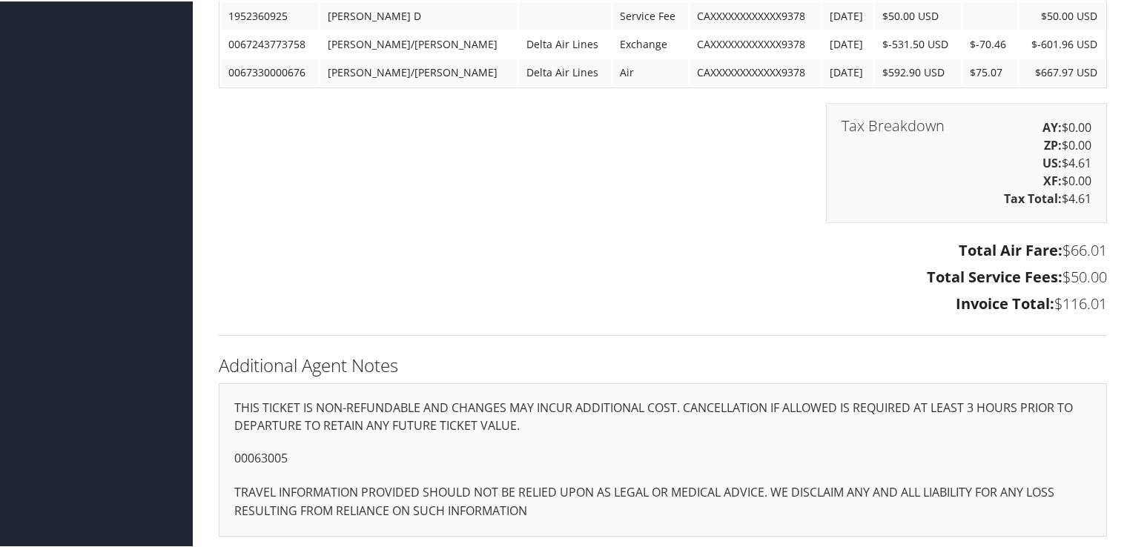
click at [266, 458] on p "00063005" at bounding box center [662, 457] width 857 height 19
copy p "00063005"
